Goal: Task Accomplishment & Management: Use online tool/utility

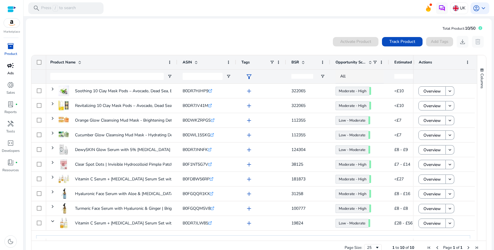
click at [13, 69] on span "campaign" at bounding box center [10, 65] width 7 height 7
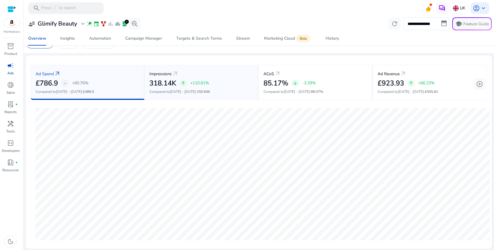
scroll to position [13, 0]
click at [6, 87] on div "donut_small" at bounding box center [10, 84] width 16 height 9
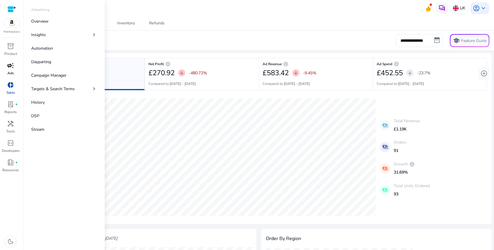
click at [12, 67] on span "campaign" at bounding box center [10, 65] width 7 height 7
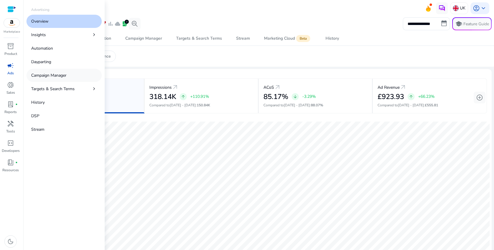
click at [69, 79] on link "Campaign Manager" at bounding box center [63, 75] width 75 height 13
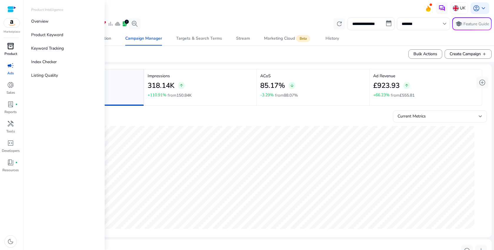
click at [6, 43] on div "inventory_2" at bounding box center [10, 46] width 16 height 9
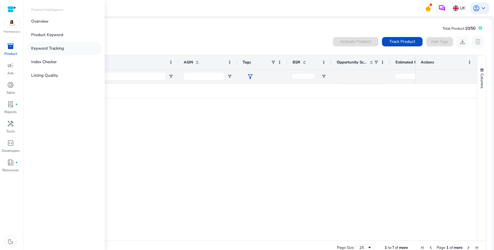
click at [65, 45] on link "Keyword Tracking" at bounding box center [63, 48] width 75 height 13
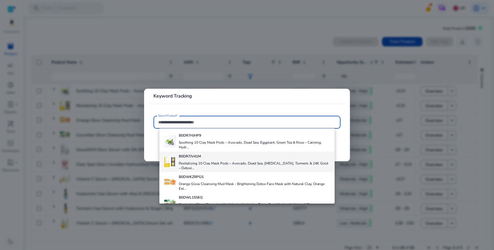
scroll to position [127, 0]
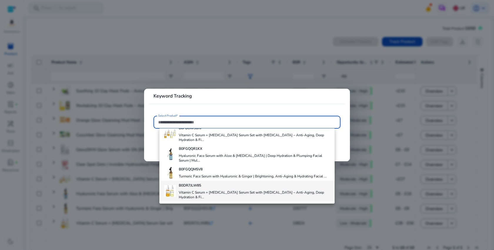
click at [198, 192] on h4 "Vitamin C Serum + [MEDICAL_DATA] Serum Set with [MEDICAL_DATA] – Anti-Aging, De…" at bounding box center [255, 194] width 152 height 9
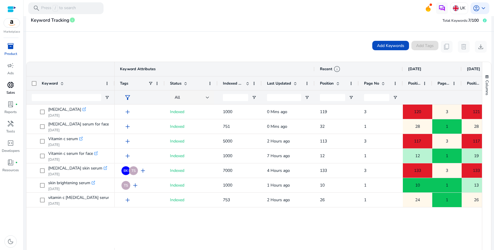
click at [9, 84] on span "donut_small" at bounding box center [10, 85] width 7 height 7
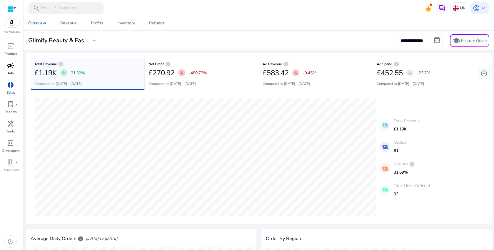
click at [11, 71] on p "Ads" at bounding box center [10, 73] width 6 height 5
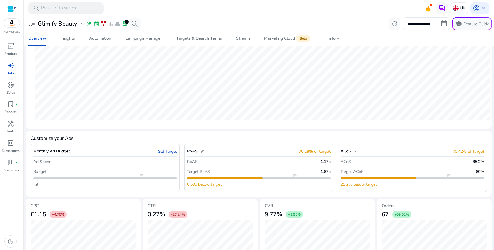
scroll to position [162, 0]
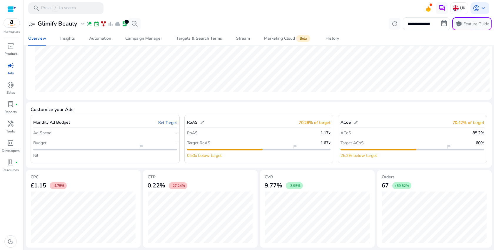
click at [165, 122] on link "Set Target" at bounding box center [167, 123] width 19 height 6
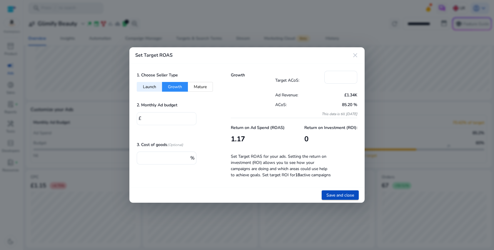
click at [170, 121] on div "*" at bounding box center [167, 118] width 49 height 13
click at [160, 116] on input "*" at bounding box center [167, 118] width 49 height 6
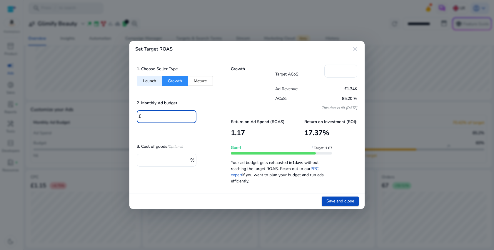
type input "*****"
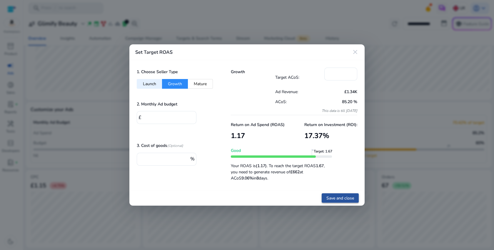
click at [333, 197] on span "Save and close" at bounding box center [341, 198] width 28 height 6
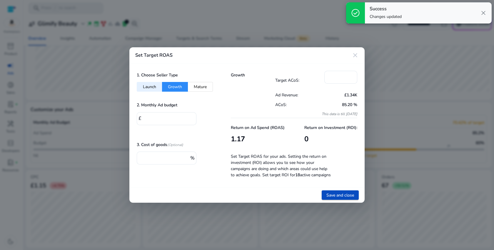
type input "****"
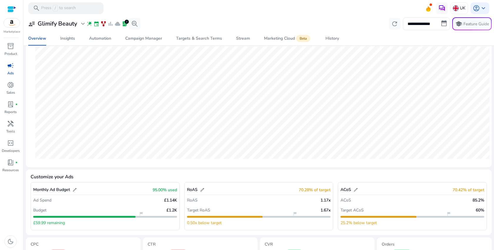
scroll to position [0, 0]
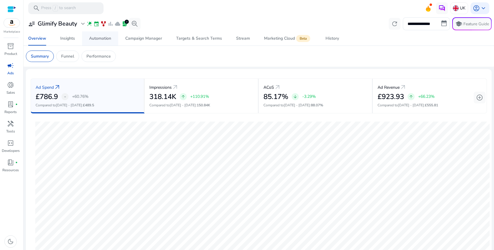
click at [99, 36] on div "Automation" at bounding box center [100, 38] width 22 height 4
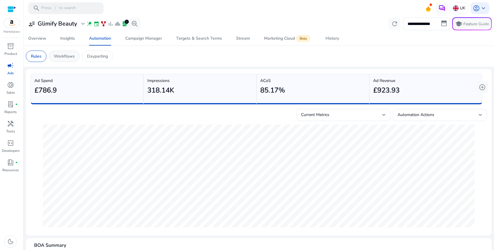
click at [72, 57] on p "Workflows" at bounding box center [64, 56] width 21 height 6
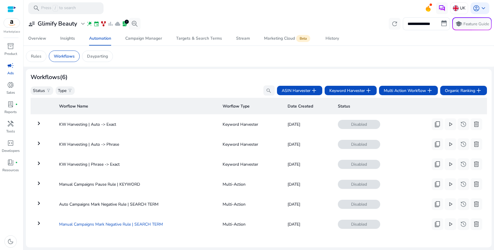
scroll to position [6, 0]
click at [185, 118] on td "KW Harvesting | Auto -> Exact" at bounding box center [136, 123] width 164 height 15
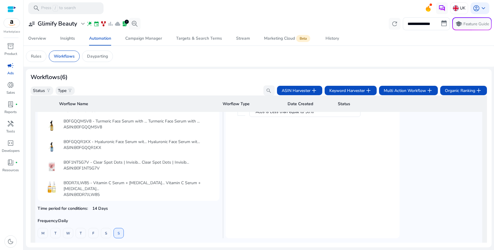
scroll to position [0, 0]
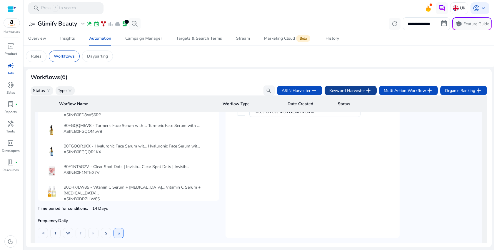
click at [353, 90] on span "Keyword Harvester add" at bounding box center [351, 90] width 43 height 7
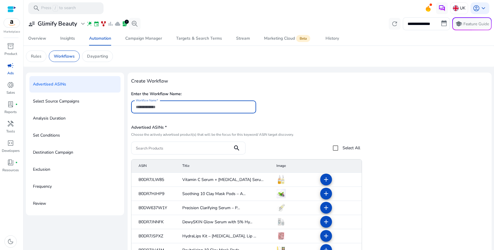
scroll to position [56, 0]
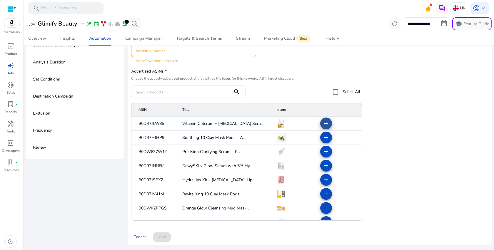
click at [325, 125] on mat-icon "add" at bounding box center [326, 123] width 7 height 7
click at [191, 50] on input "Workflow Name" at bounding box center [194, 51] width 116 height 6
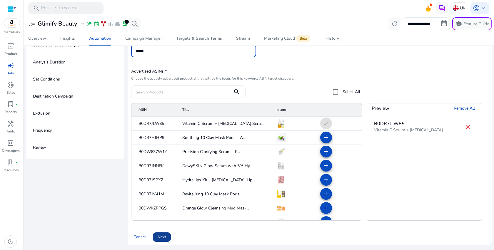
type input "*****"
click at [164, 237] on span "Next" at bounding box center [162, 237] width 9 height 6
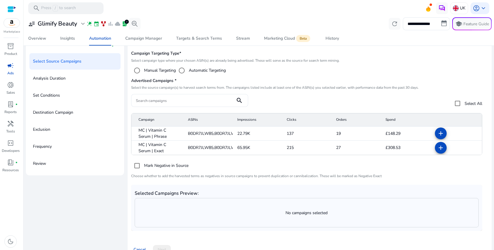
scroll to position [53, 0]
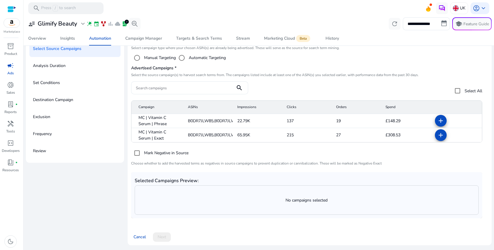
click at [441, 126] on span at bounding box center [441, 121] width 14 height 14
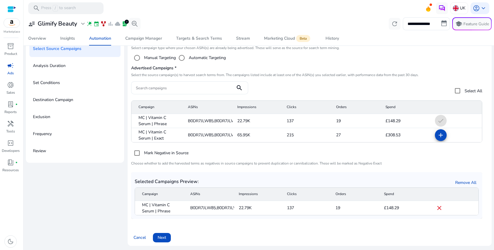
scroll to position [53, 0]
click at [163, 233] on span at bounding box center [162, 237] width 18 height 14
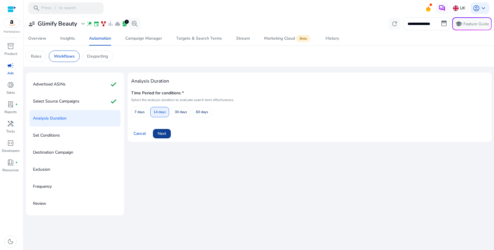
click at [165, 140] on span at bounding box center [162, 134] width 18 height 14
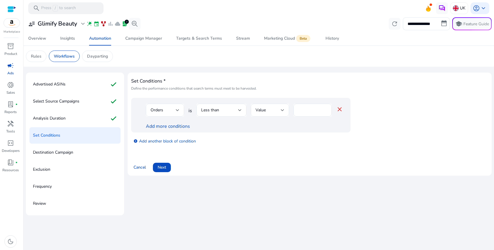
click at [166, 136] on div "add_circle Add another block of condition" at bounding box center [252, 141] width 243 height 16
click at [160, 167] on span "Next" at bounding box center [162, 168] width 9 height 6
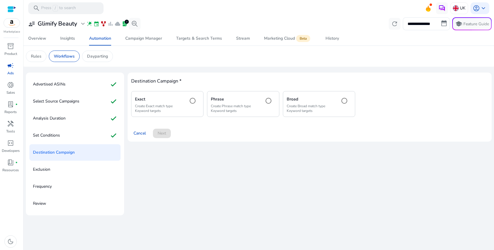
click at [220, 107] on p "Create Phrase match type Keyword targets" at bounding box center [235, 108] width 48 height 9
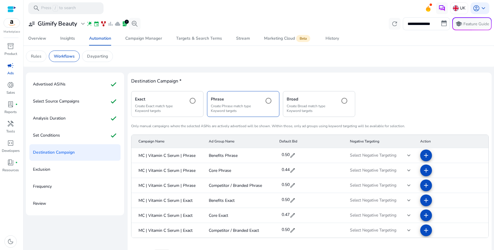
scroll to position [17, 0]
click at [58, 124] on div "Analysis Duration check" at bounding box center [74, 118] width 91 height 16
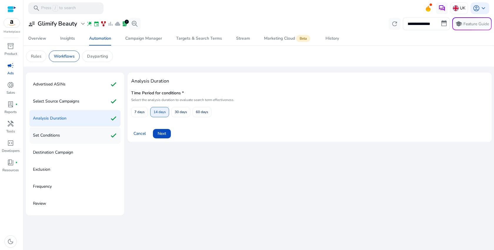
click at [58, 135] on p "Set Conditions" at bounding box center [46, 135] width 27 height 9
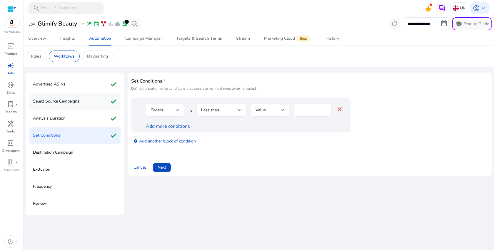
click at [68, 102] on p "Select Source Campaigns" at bounding box center [56, 101] width 47 height 9
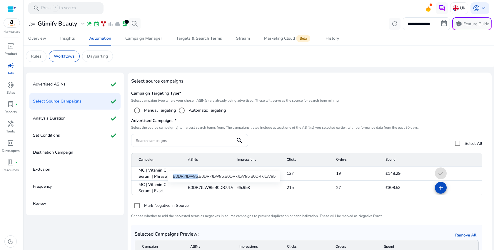
drag, startPoint x: 173, startPoint y: 177, endPoint x: 199, endPoint y: 177, distance: 25.9
click at [199, 177] on div "B0DR7JLW85,B0DR7JLW85,B0DR7JLW85,B0DR7JLW85" at bounding box center [224, 177] width 112 height 12
copy div "B0DR7JLW85"
click at [92, 55] on p "Dayparting" at bounding box center [97, 56] width 21 height 6
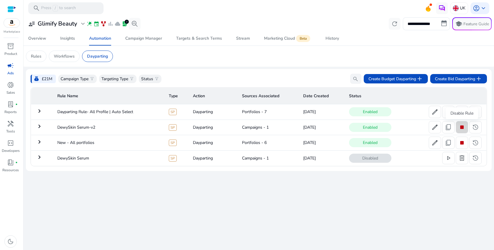
click at [464, 131] on span "stop" at bounding box center [462, 127] width 7 height 7
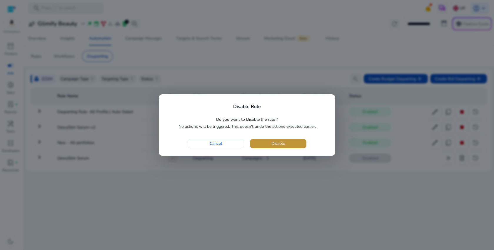
click at [281, 143] on span "Disable" at bounding box center [279, 144] width 14 height 6
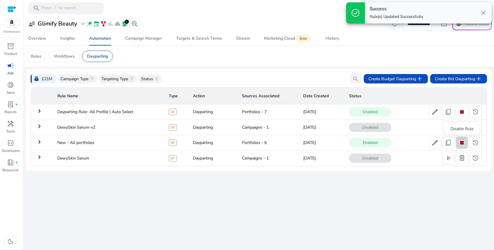
click at [467, 145] on span at bounding box center [463, 143] width 12 height 14
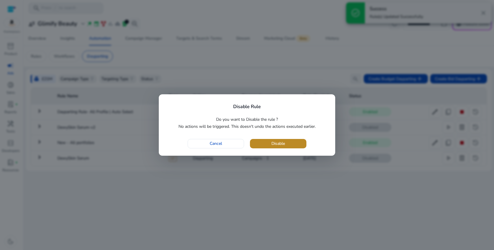
click at [295, 145] on span "button" at bounding box center [278, 144] width 57 height 14
